Goal: Navigation & Orientation: Find specific page/section

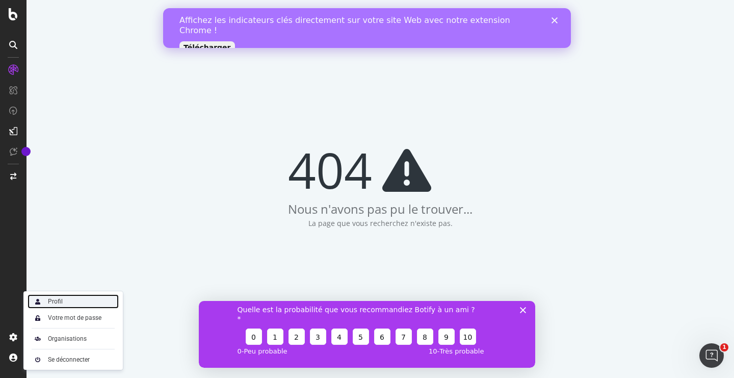
click at [63, 303] on div "Profil" at bounding box center [73, 301] width 91 height 14
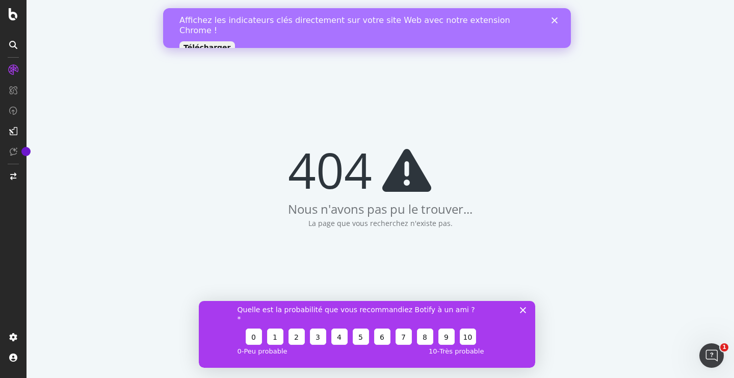
click at [555, 18] on icon "Fermer" at bounding box center [555, 20] width 6 height 6
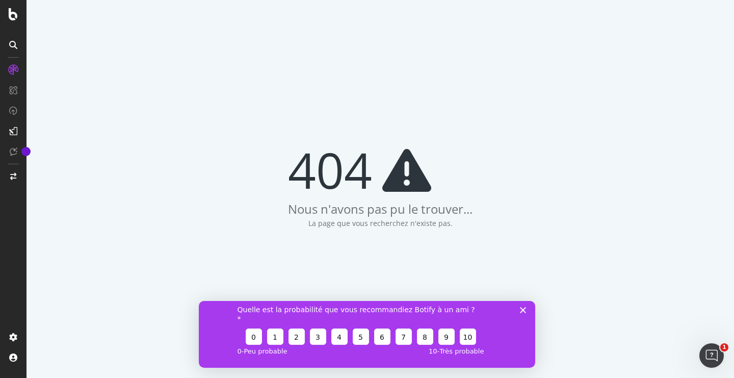
click at [521, 313] on icon "Fermer l'enquête" at bounding box center [523, 309] width 6 height 6
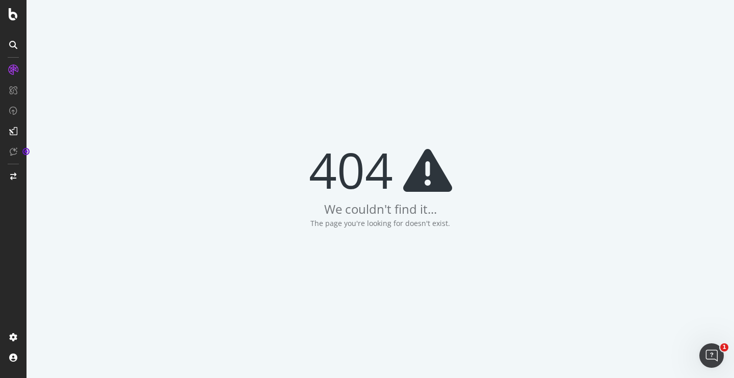
click at [14, 45] on icon at bounding box center [13, 45] width 8 height 8
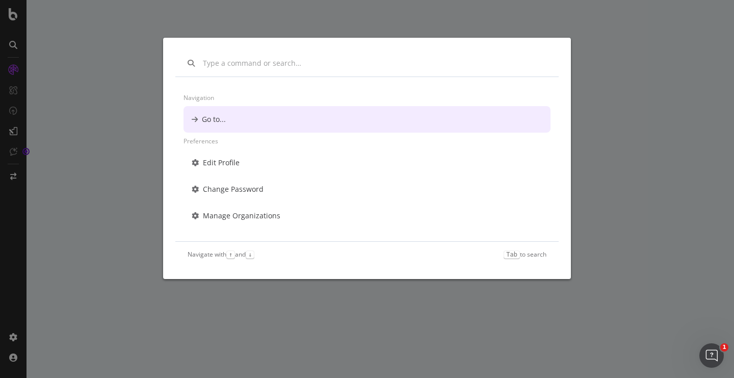
click at [11, 71] on div "Navigation Go to... Preferences Edit Profile Change Password Manage Organizatio…" at bounding box center [367, 189] width 734 height 378
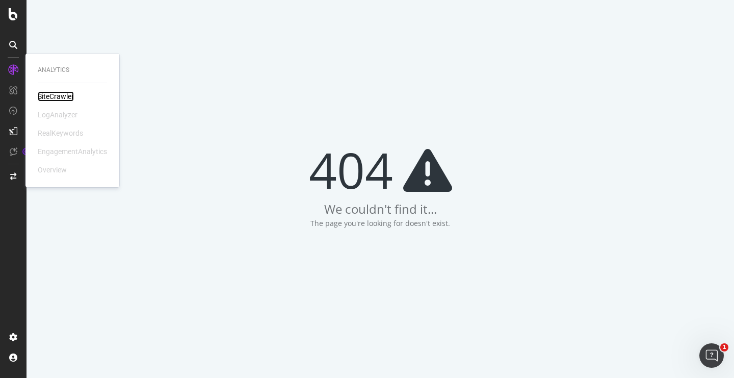
click at [50, 95] on div "SiteCrawler" at bounding box center [56, 96] width 36 height 10
click at [53, 115] on div "LogAnalyzer" at bounding box center [58, 115] width 40 height 10
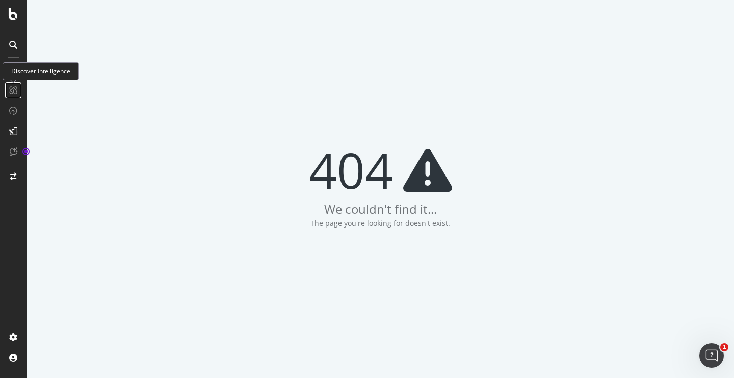
click at [14, 92] on icon at bounding box center [13, 90] width 8 height 8
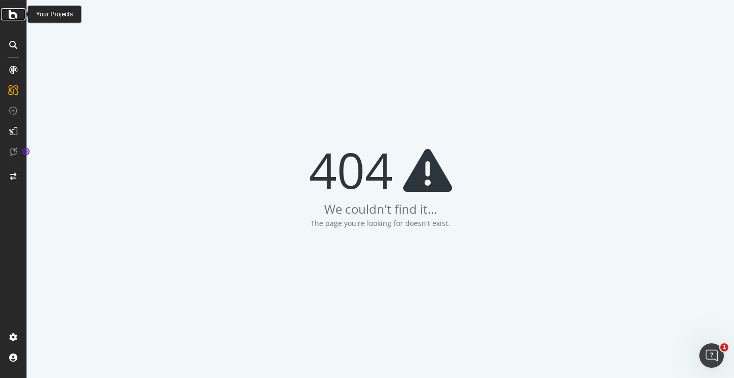
click at [12, 17] on icon at bounding box center [13, 14] width 9 height 12
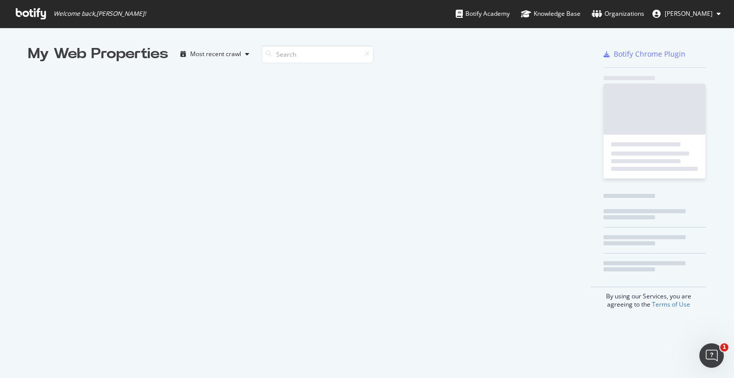
scroll to position [378, 734]
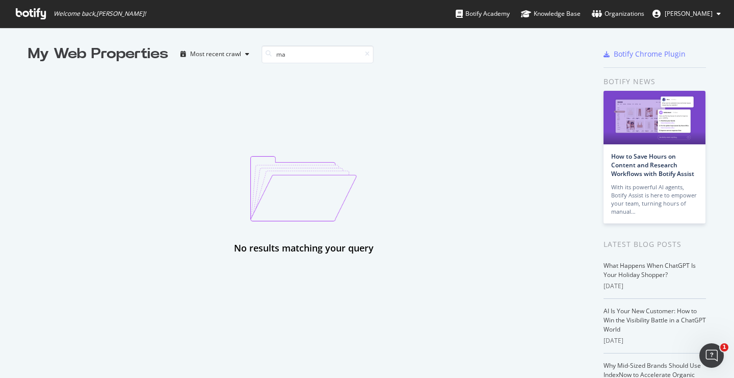
type input "m"
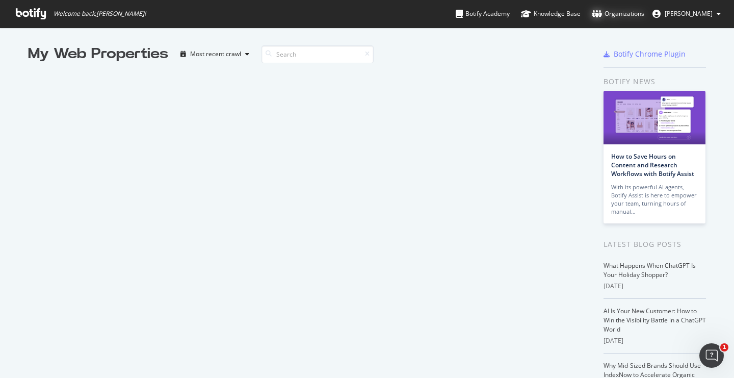
click at [625, 15] on div "Organizations" at bounding box center [618, 14] width 53 height 10
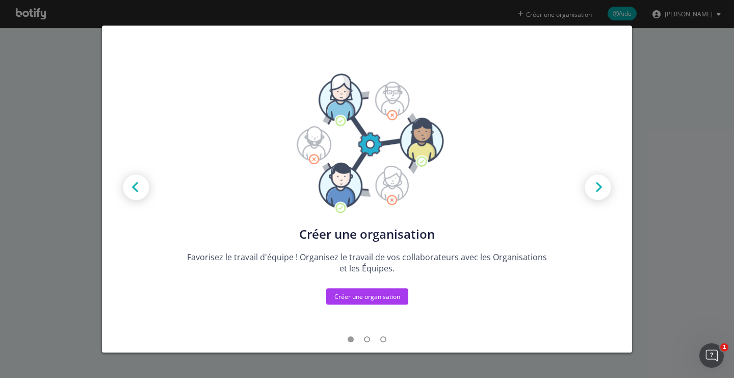
click at [596, 188] on img "modal" at bounding box center [598, 188] width 46 height 46
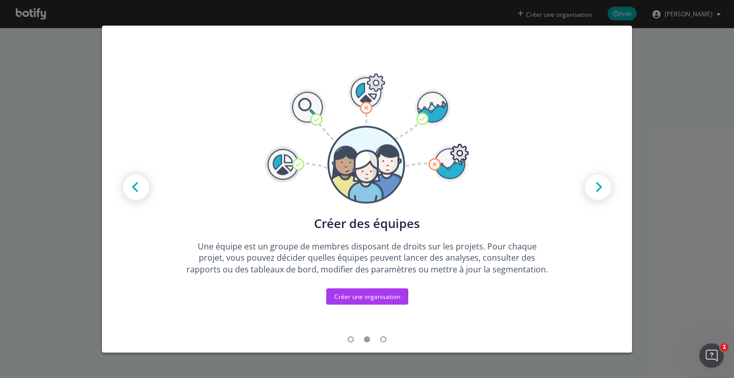
click at [596, 188] on img "modal" at bounding box center [598, 188] width 46 height 46
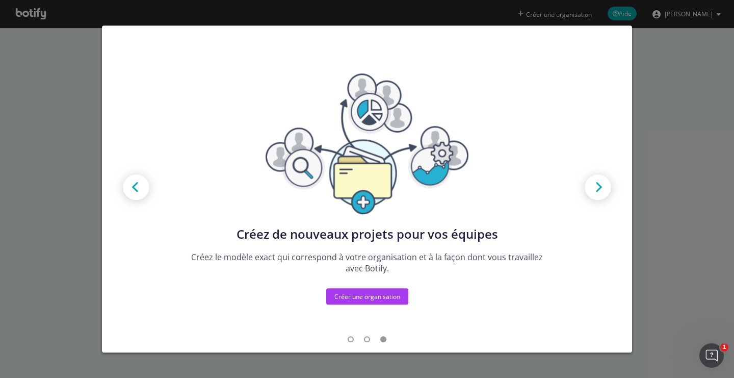
click at [661, 124] on div "Créez de nouveaux projets pour vos équipes Créez le modèle exact qui correspond…" at bounding box center [367, 189] width 734 height 378
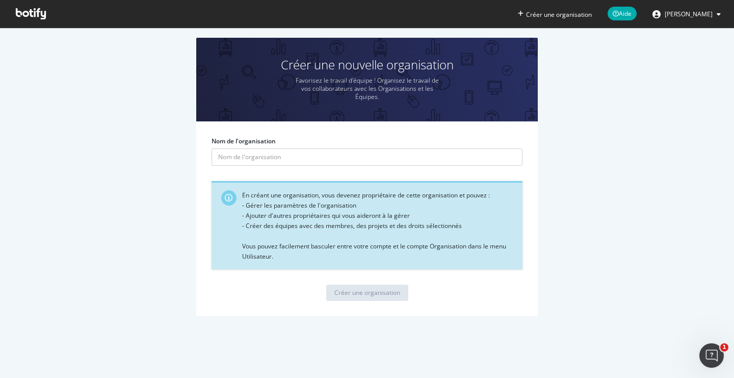
click at [19, 17] on icon at bounding box center [31, 13] width 30 height 11
